Goal: Task Accomplishment & Management: Use online tool/utility

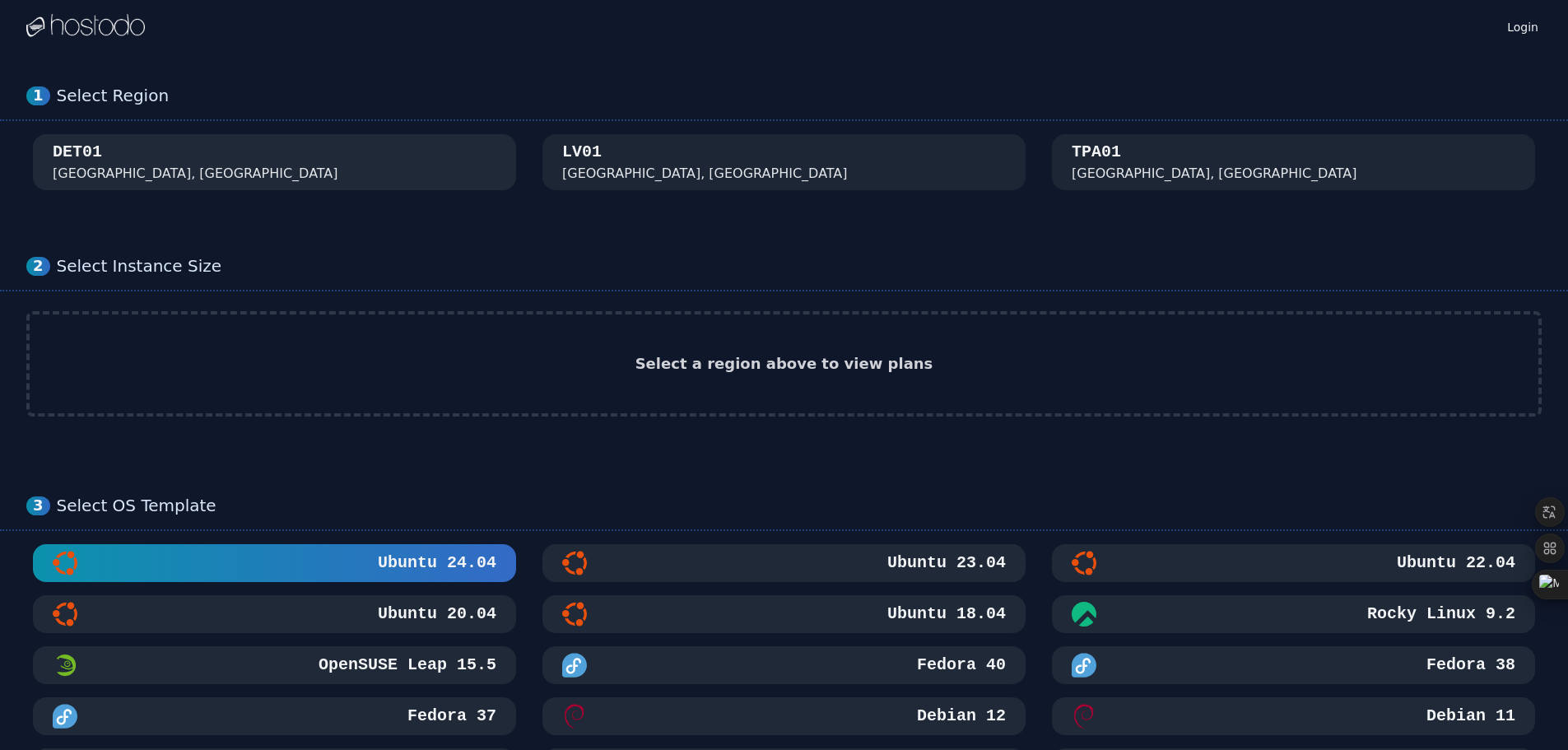
click at [169, 143] on div "DET01 [GEOGRAPHIC_DATA], [GEOGRAPHIC_DATA]" at bounding box center [274, 162] width 444 height 43
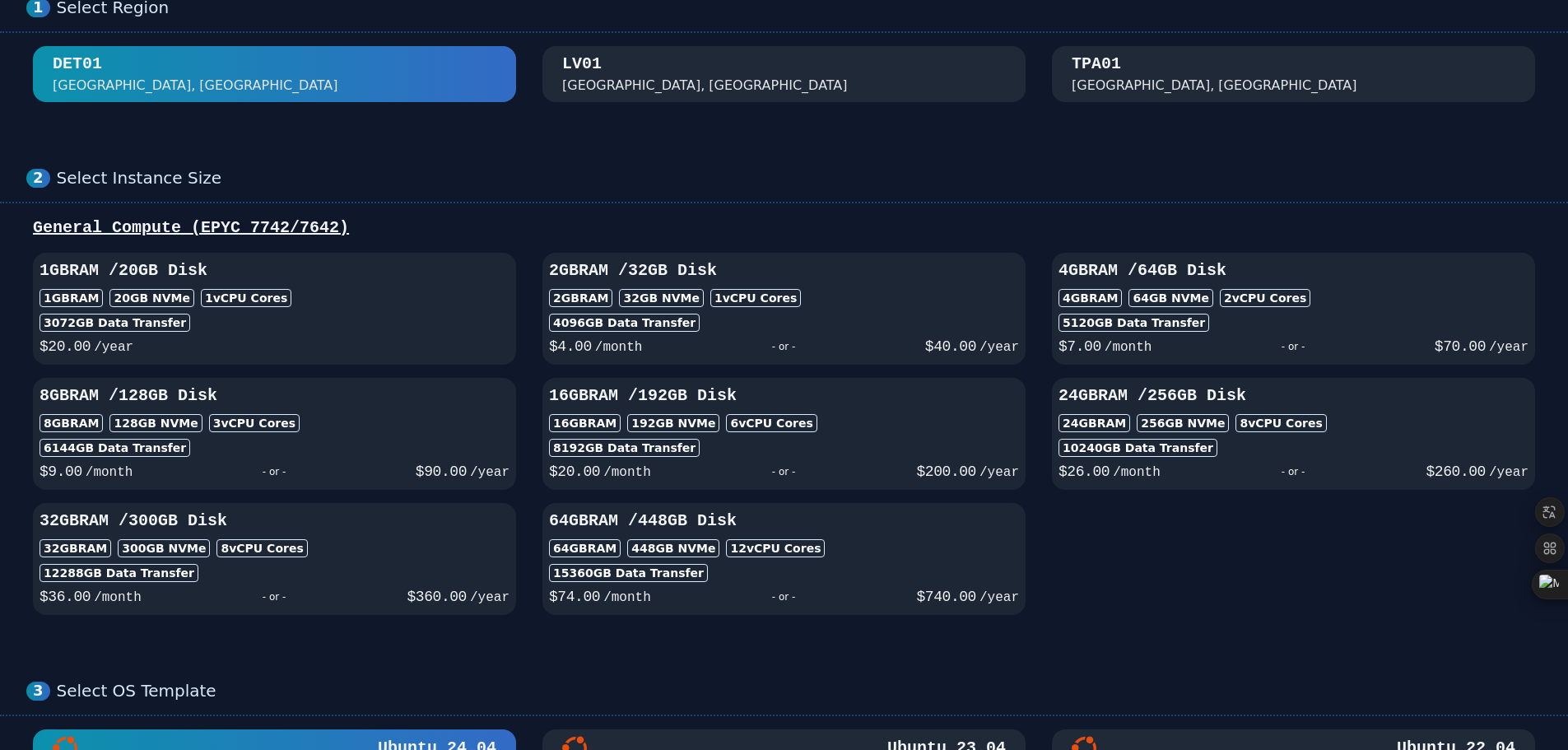
scroll to position [82, 0]
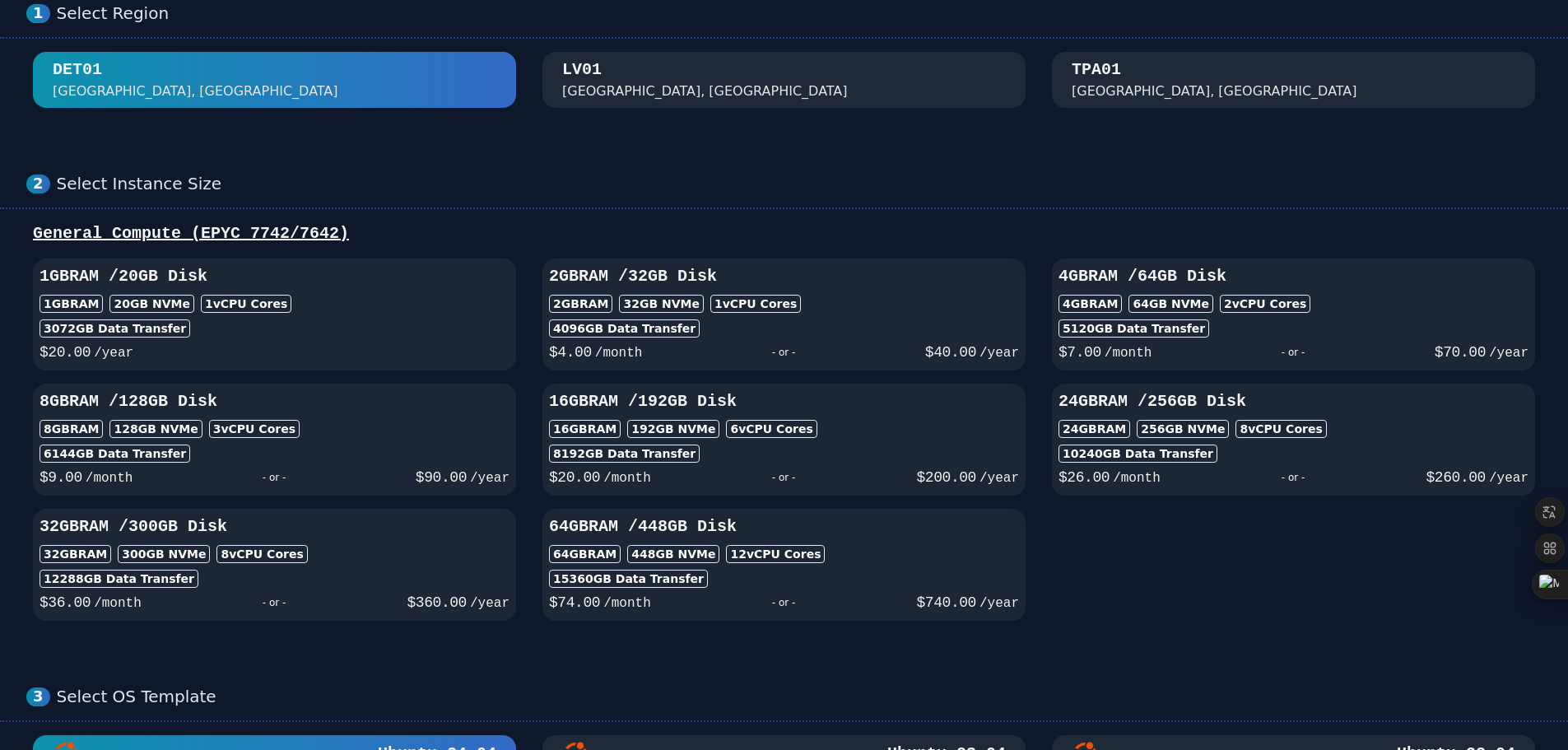
click at [612, 92] on div "Las Vegas, NV" at bounding box center [705, 91] width 286 height 20
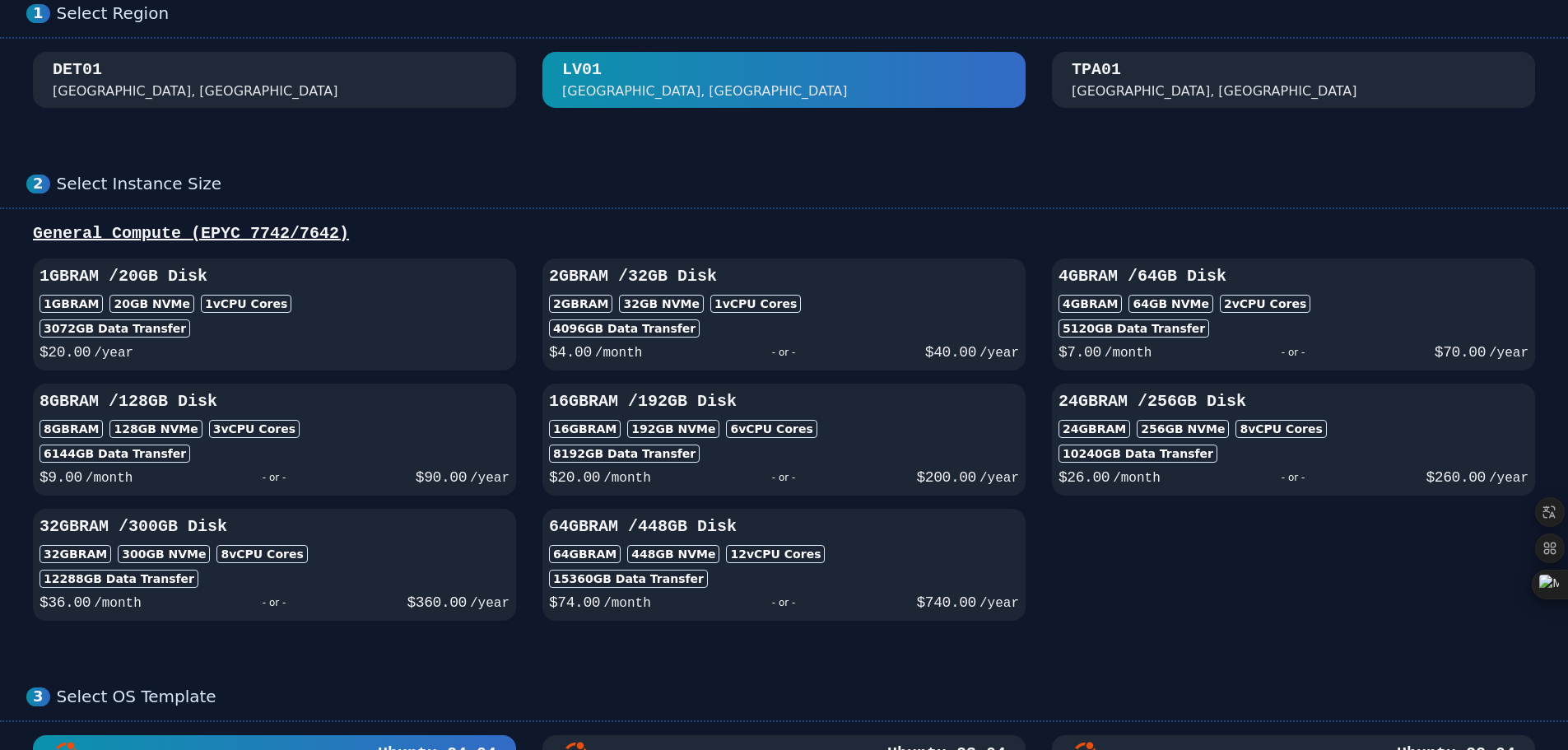
click at [1131, 93] on div "TPA01 Tampa, FL" at bounding box center [1293, 80] width 444 height 43
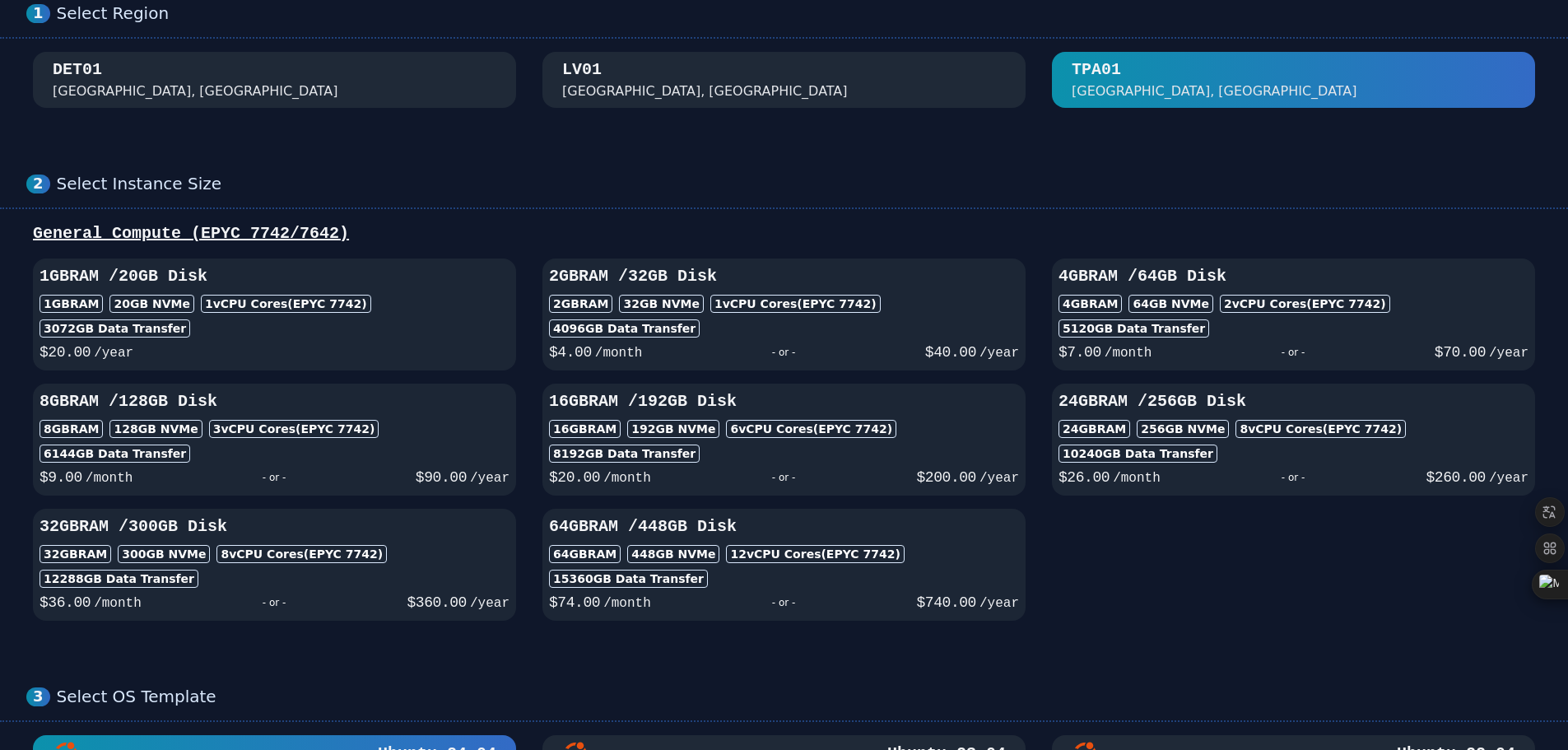
click at [925, 72] on div "LV01 Las Vegas, NV" at bounding box center [784, 80] width 444 height 43
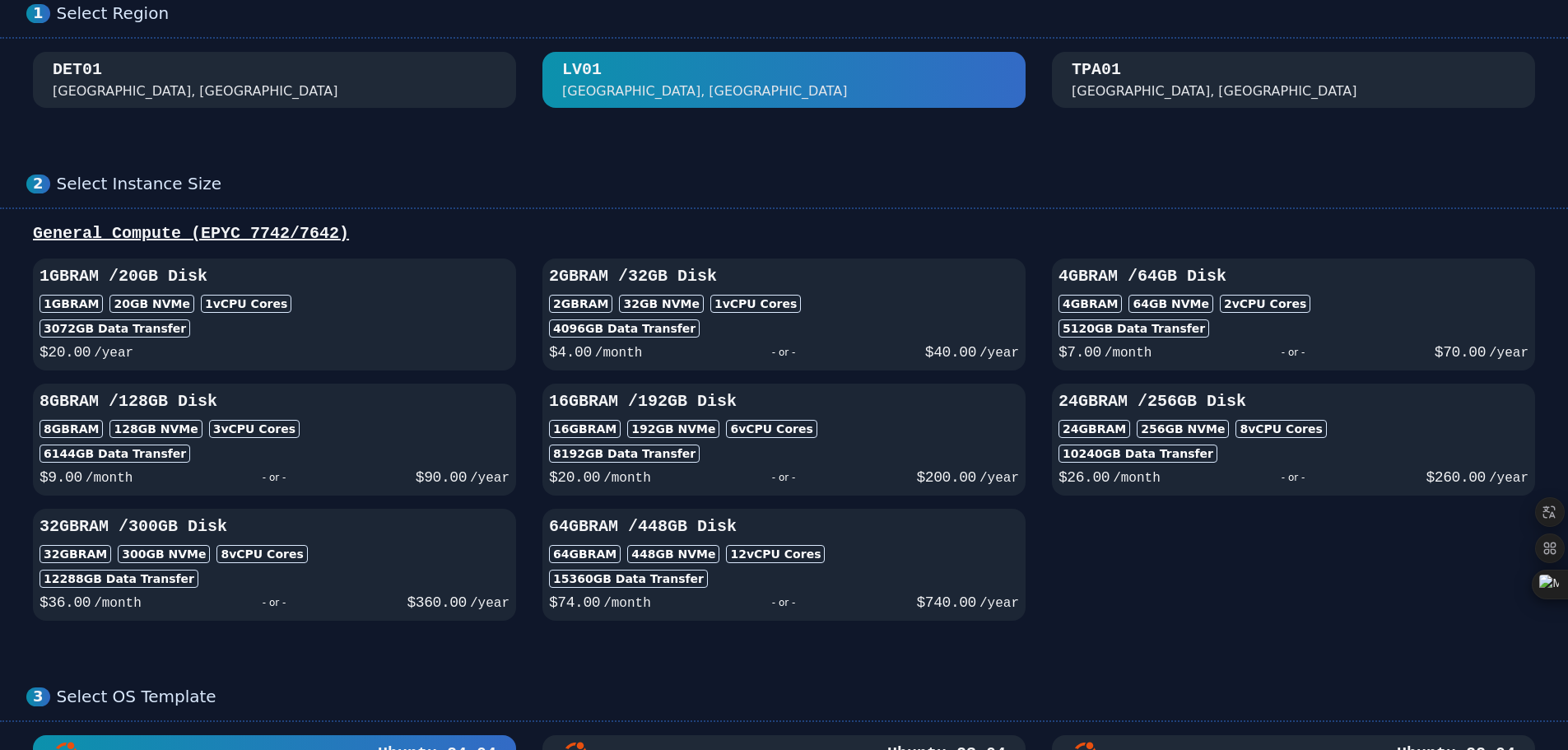
click at [371, 72] on div "DET01 Detroit, MI" at bounding box center [274, 80] width 444 height 43
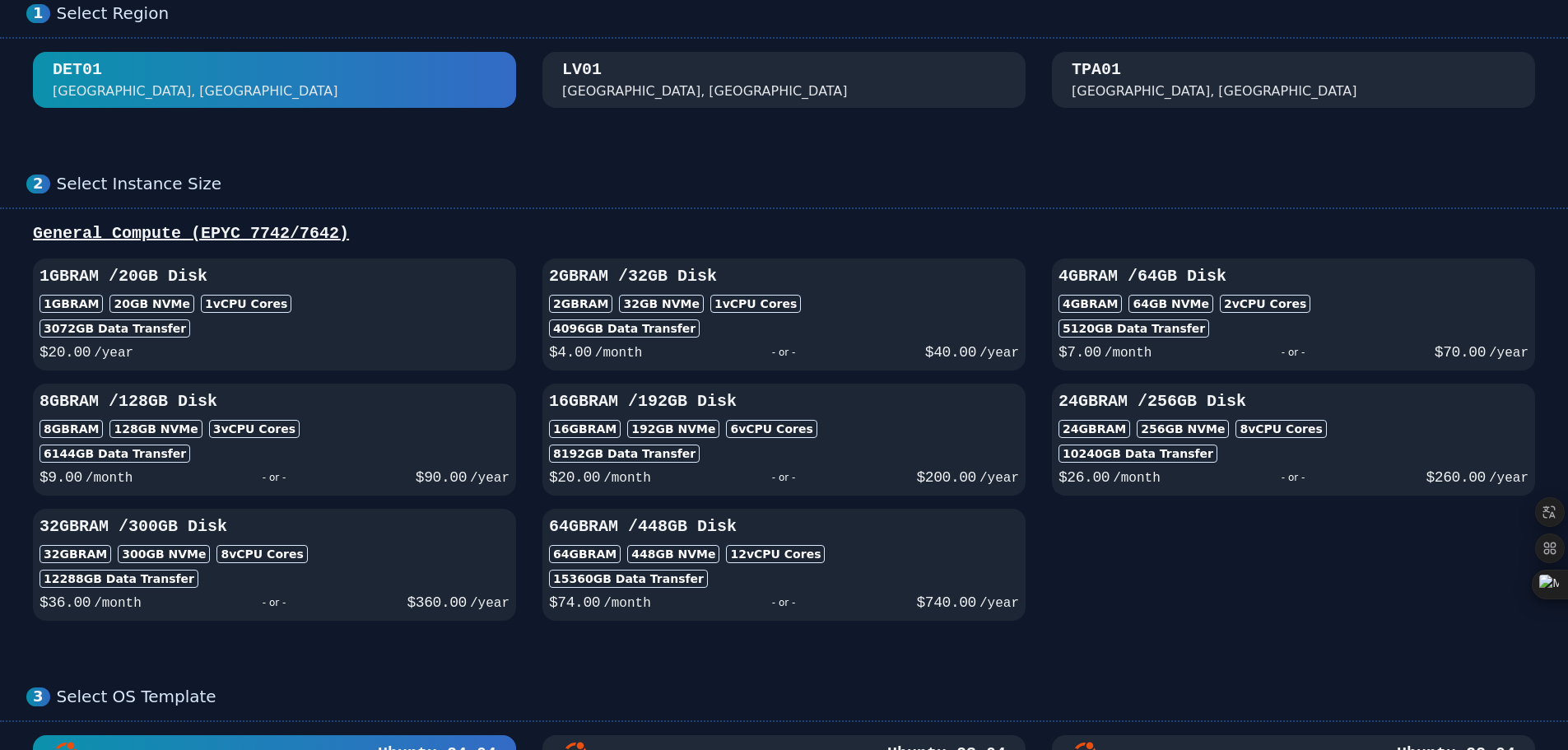
click at [717, 70] on div "LV01 Las Vegas, NV" at bounding box center [784, 80] width 444 height 43
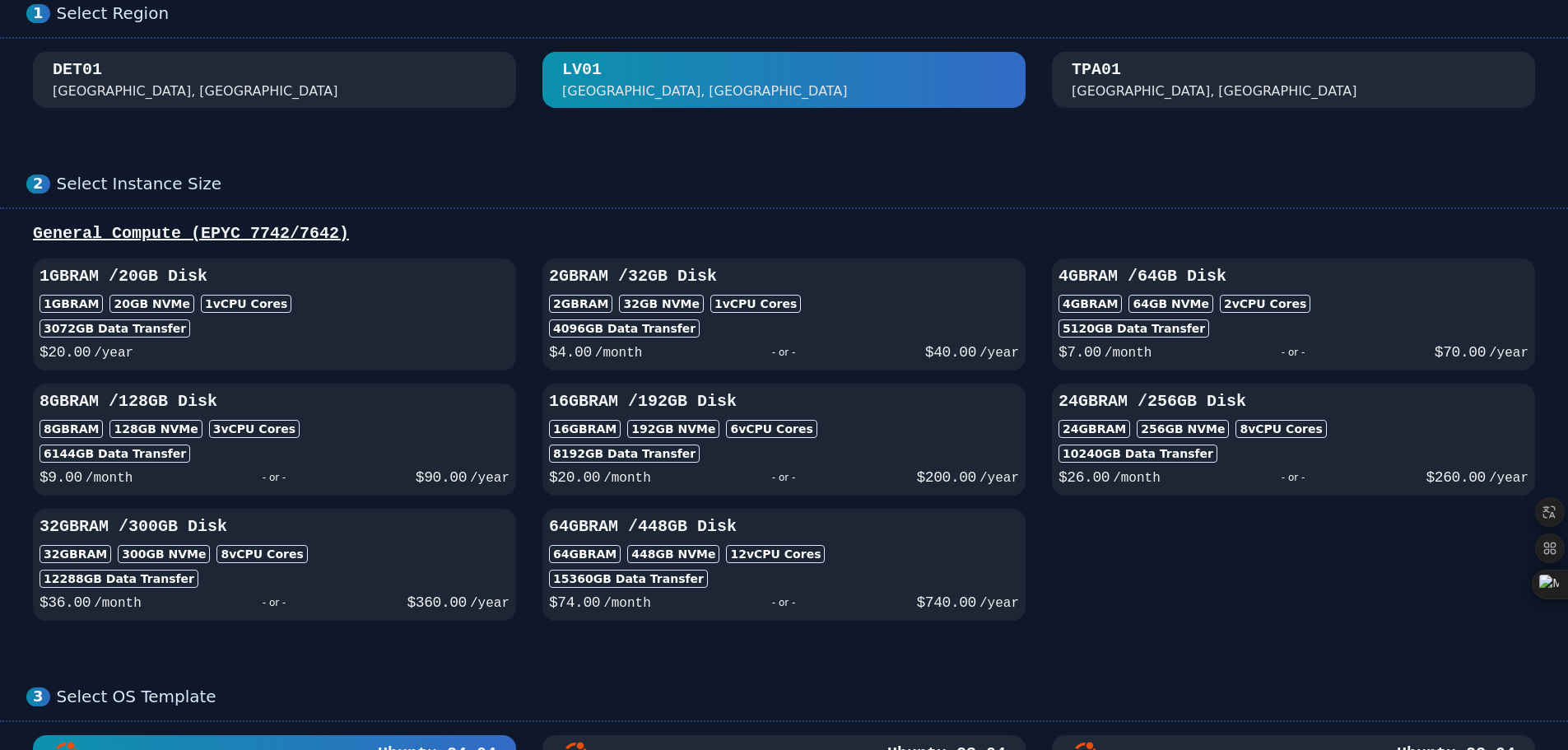
click at [1086, 64] on div "TPA01" at bounding box center [1097, 70] width 50 height 23
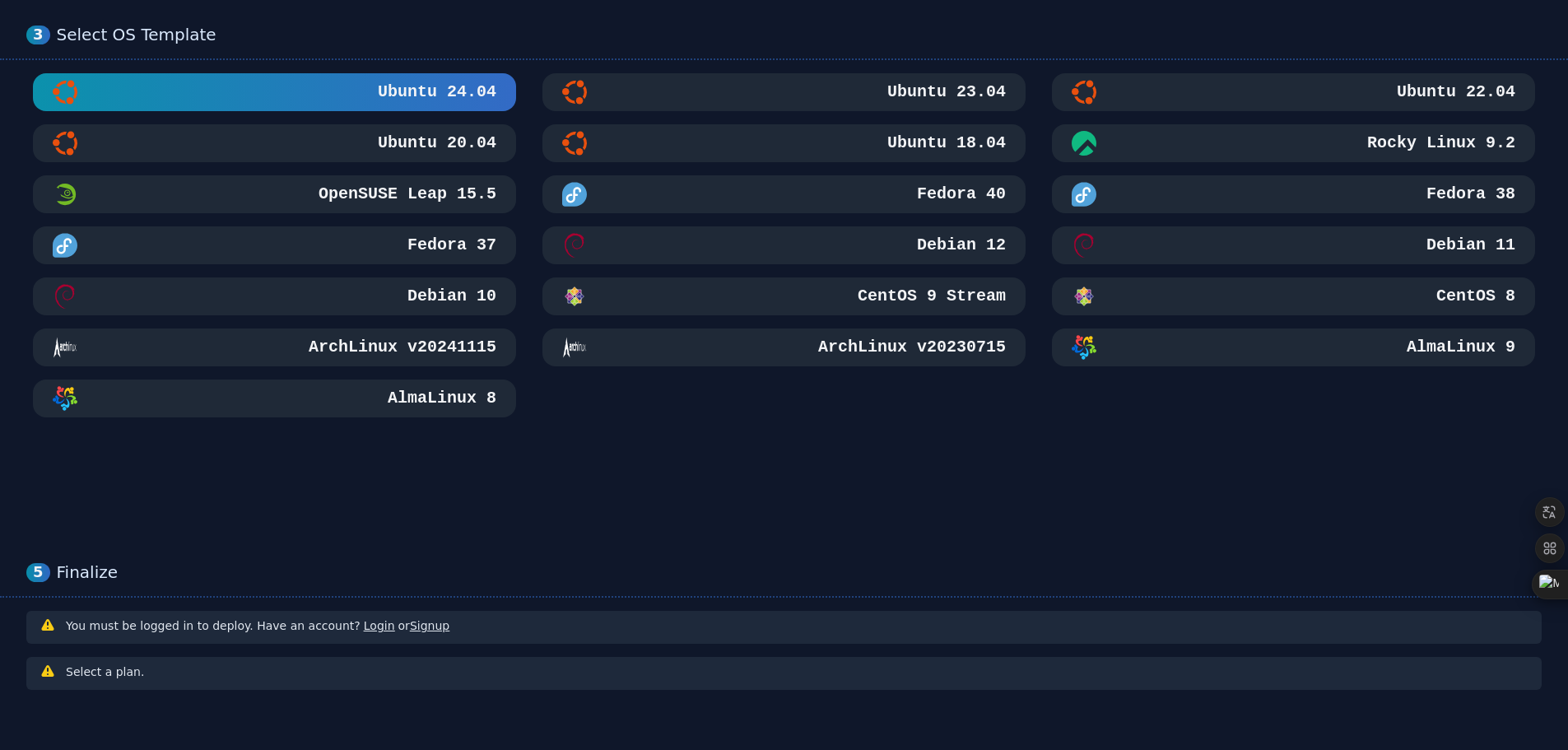
scroll to position [800, 0]
